Goal: Navigation & Orientation: Find specific page/section

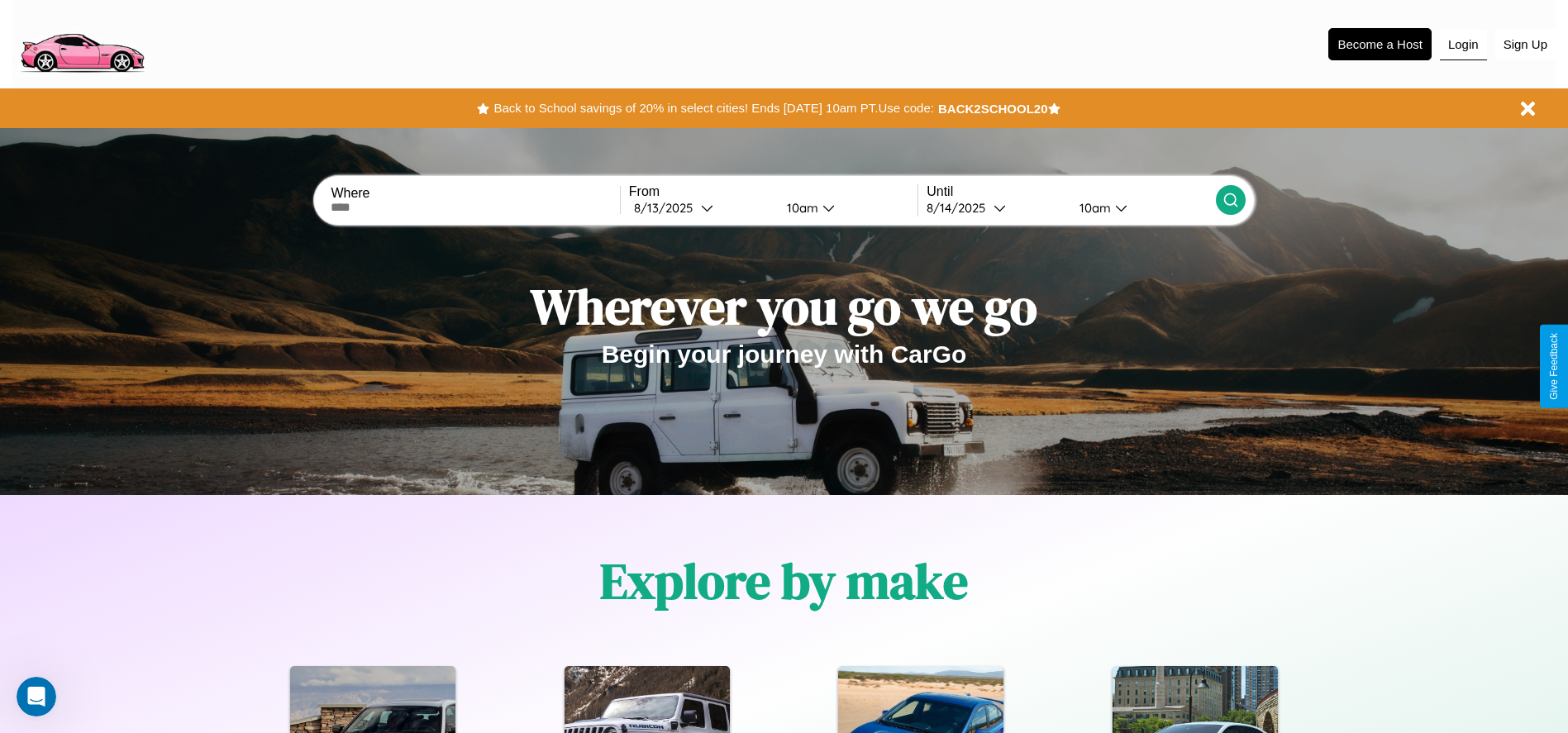
click at [1463, 44] on button "Login" at bounding box center [1463, 45] width 47 height 32
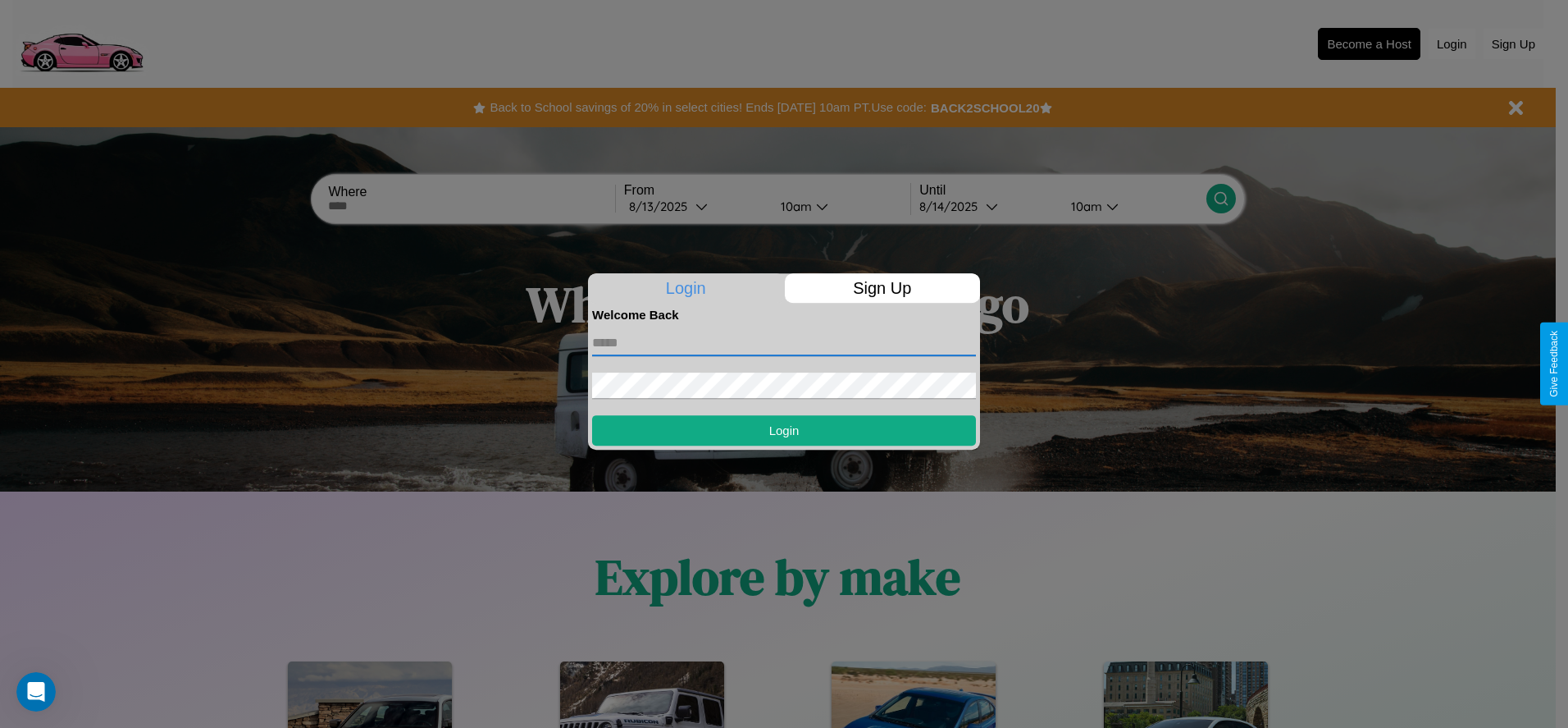
click at [784, 342] on input "text" at bounding box center [784, 343] width 384 height 26
type input "**********"
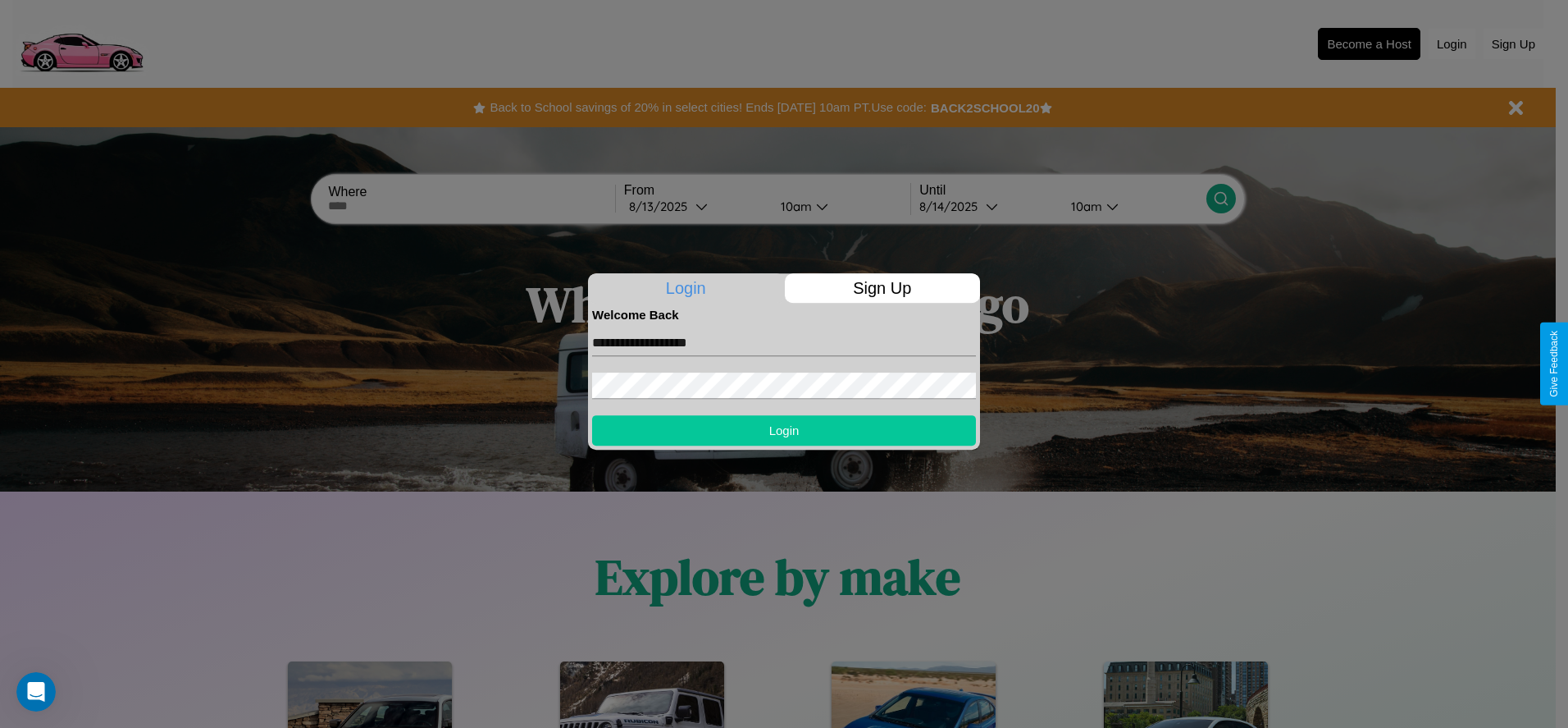
click at [784, 430] on button "Login" at bounding box center [784, 430] width 384 height 31
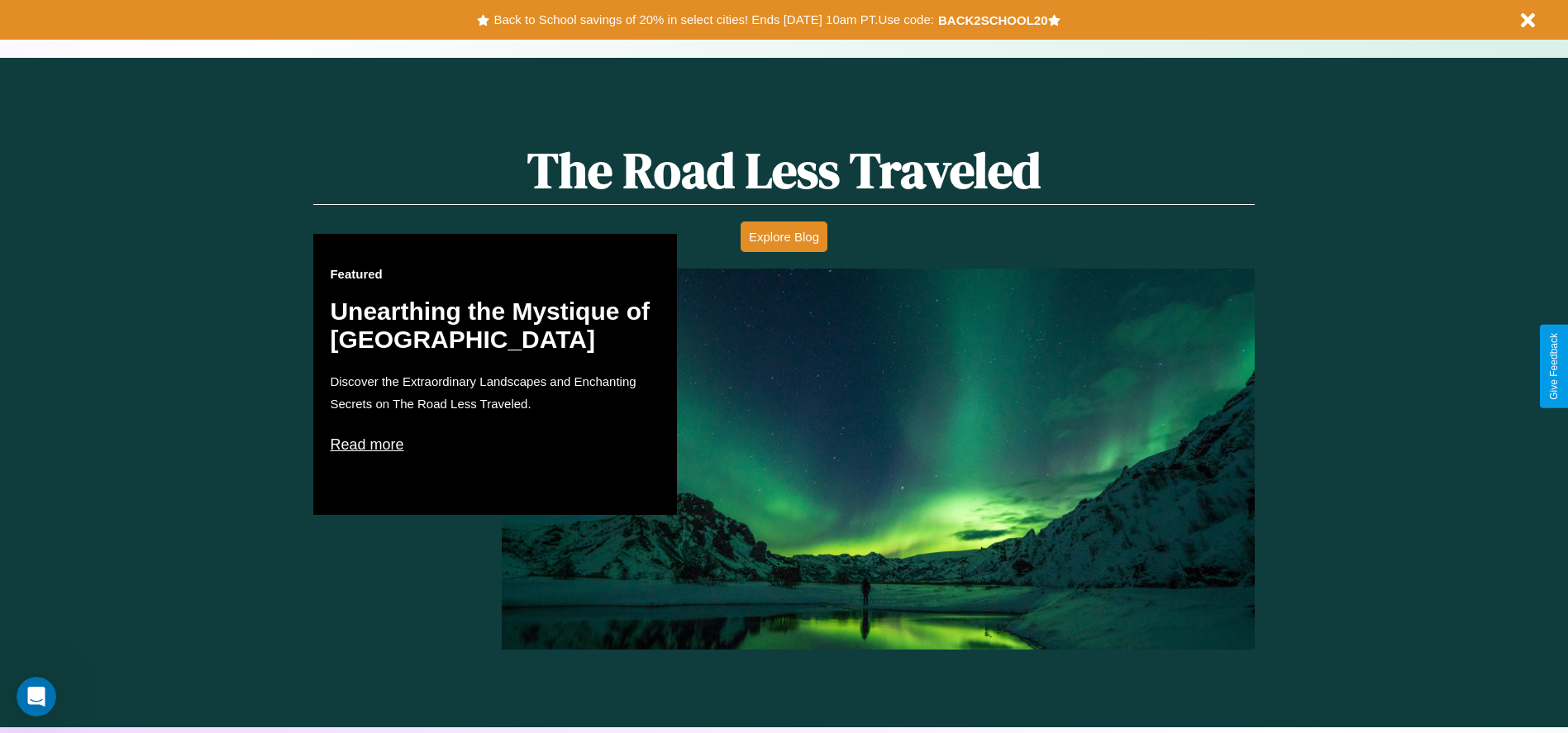
scroll to position [944, 0]
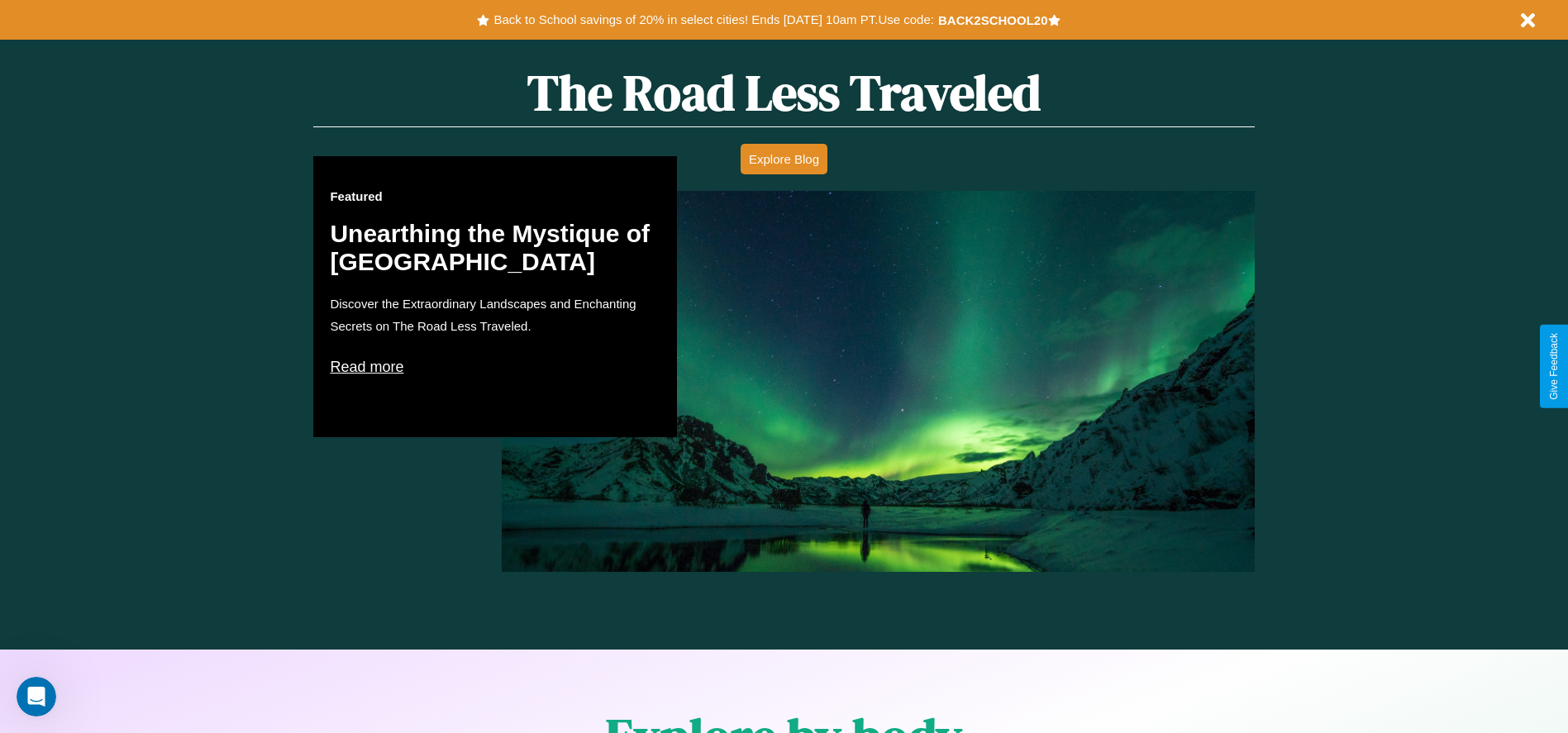
click at [496, 366] on p "Read more" at bounding box center [495, 367] width 331 height 26
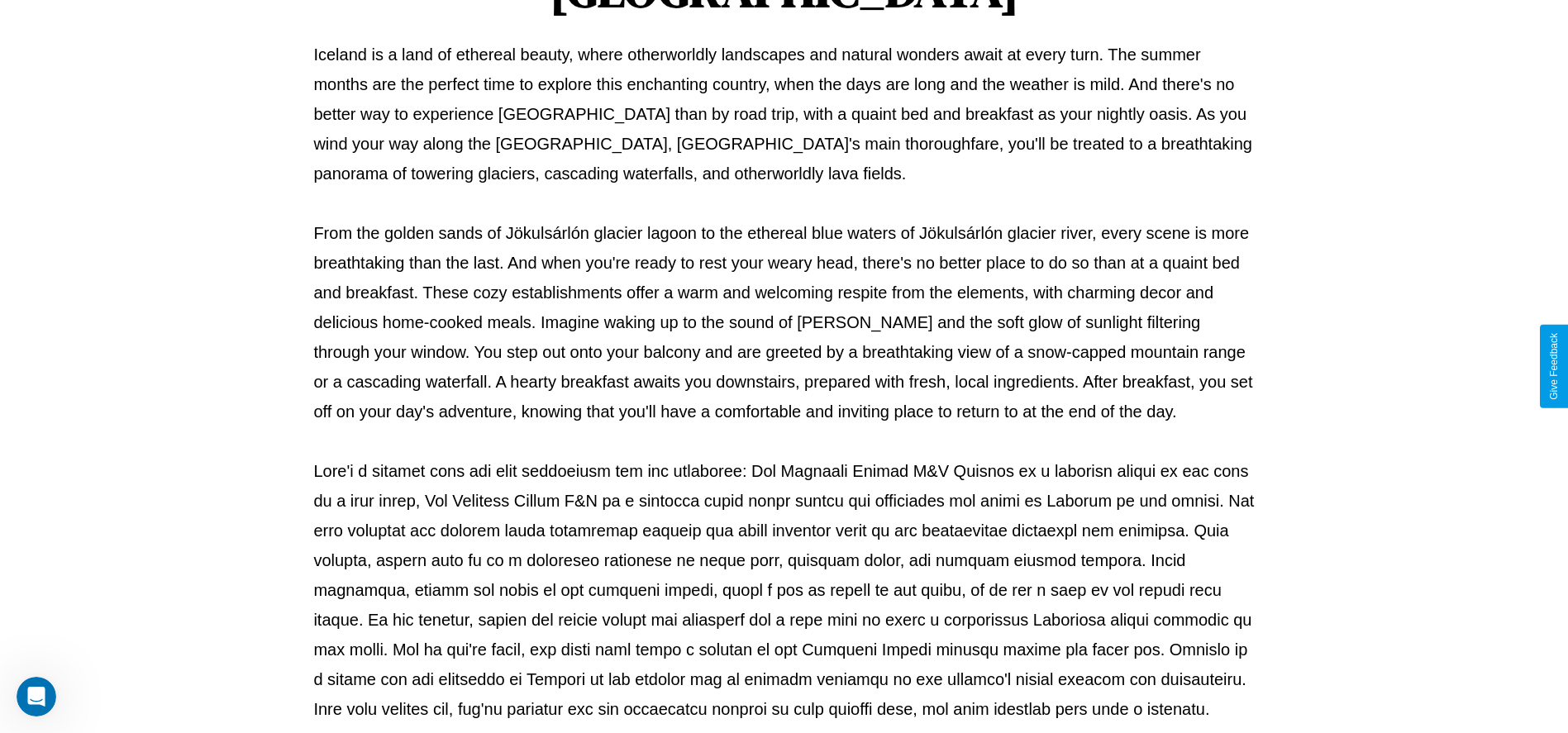
scroll to position [548, 0]
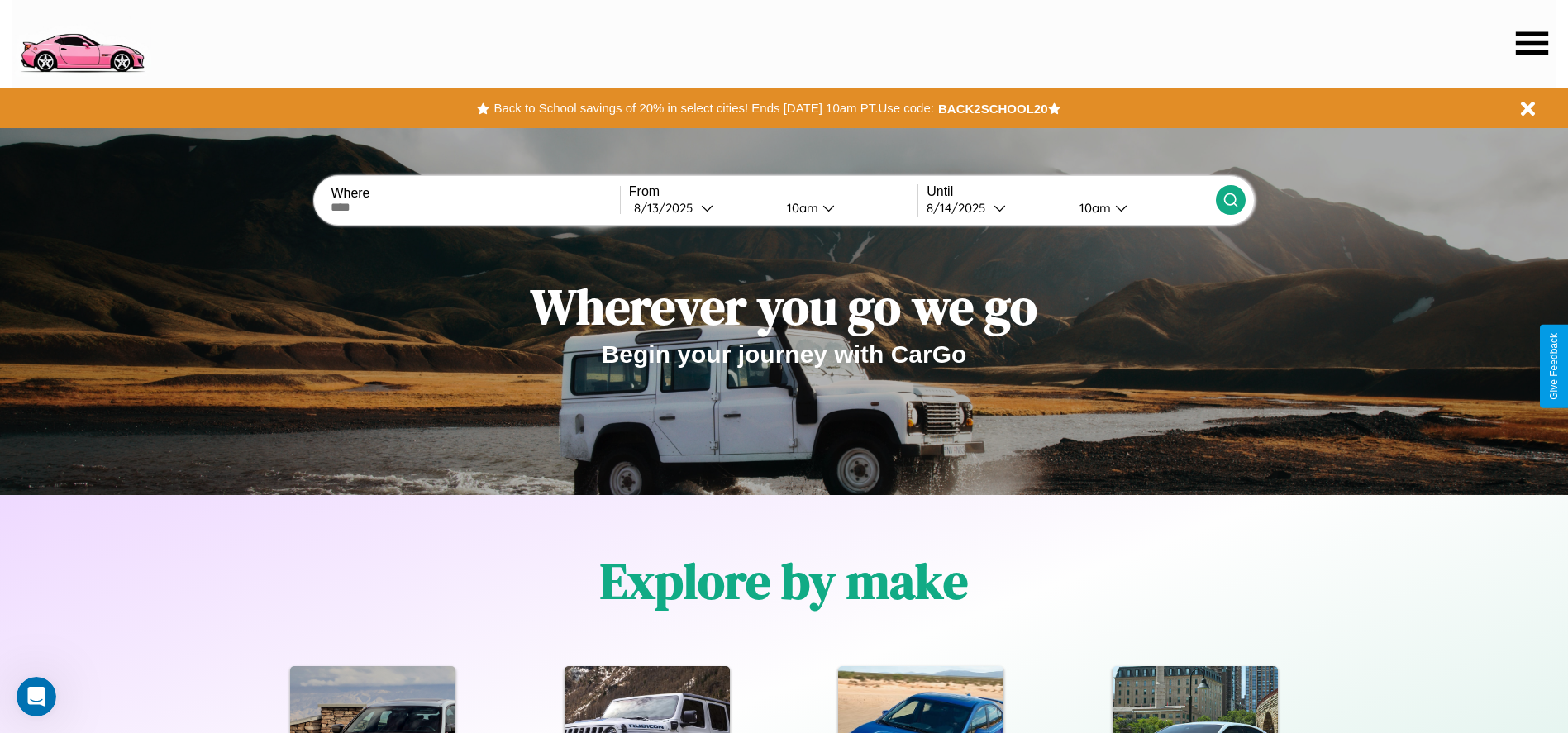
click at [1531, 43] on icon at bounding box center [1531, 43] width 32 height 23
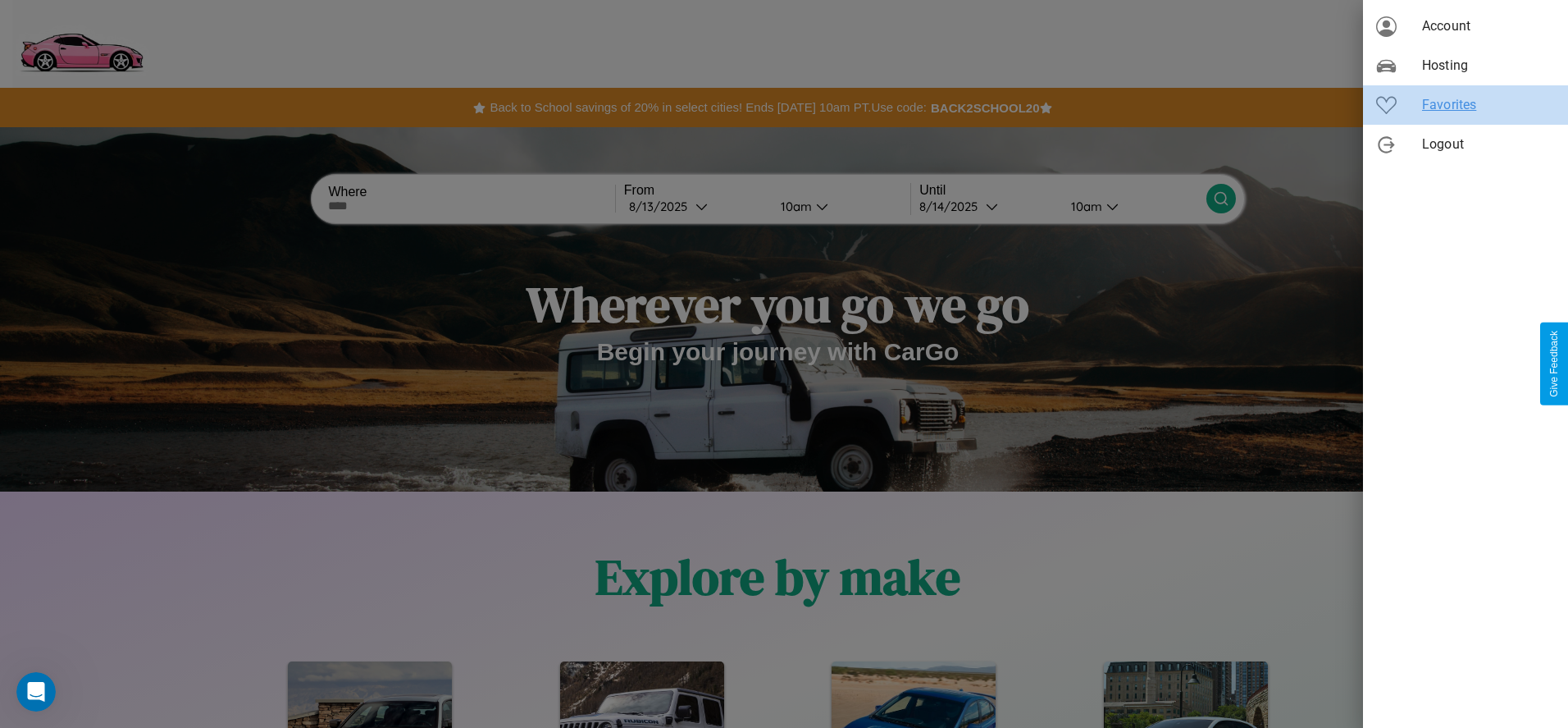
click at [1466, 105] on span "Favorites" at bounding box center [1488, 104] width 133 height 20
